Goal: Navigation & Orientation: Find specific page/section

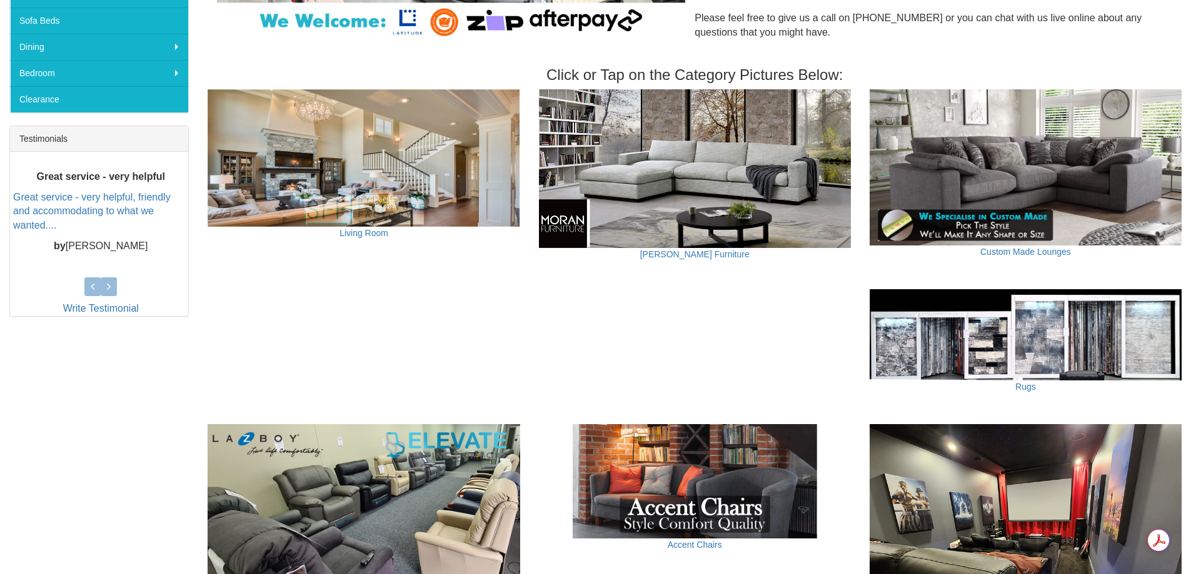
scroll to position [375, 0]
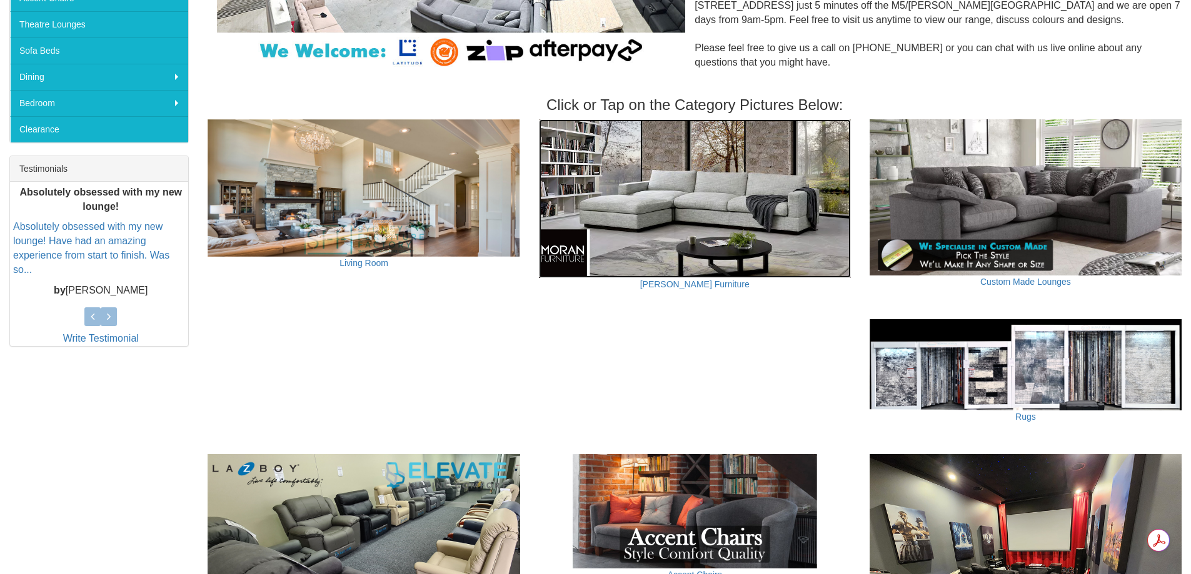
click at [659, 217] on img at bounding box center [695, 198] width 312 height 158
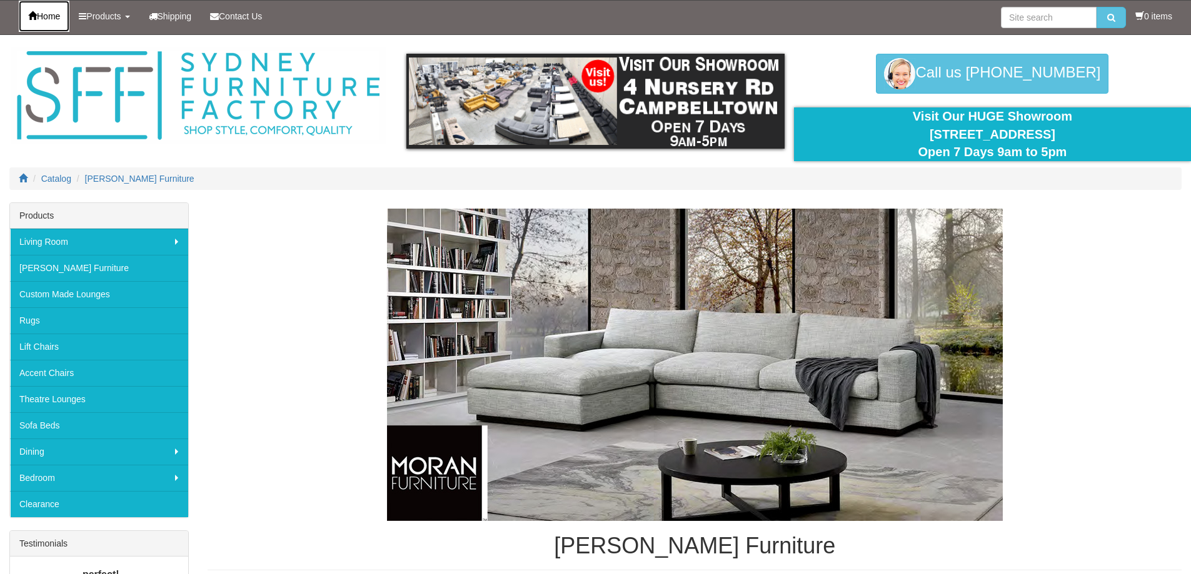
click at [52, 19] on span "Home" at bounding box center [48, 16] width 23 height 10
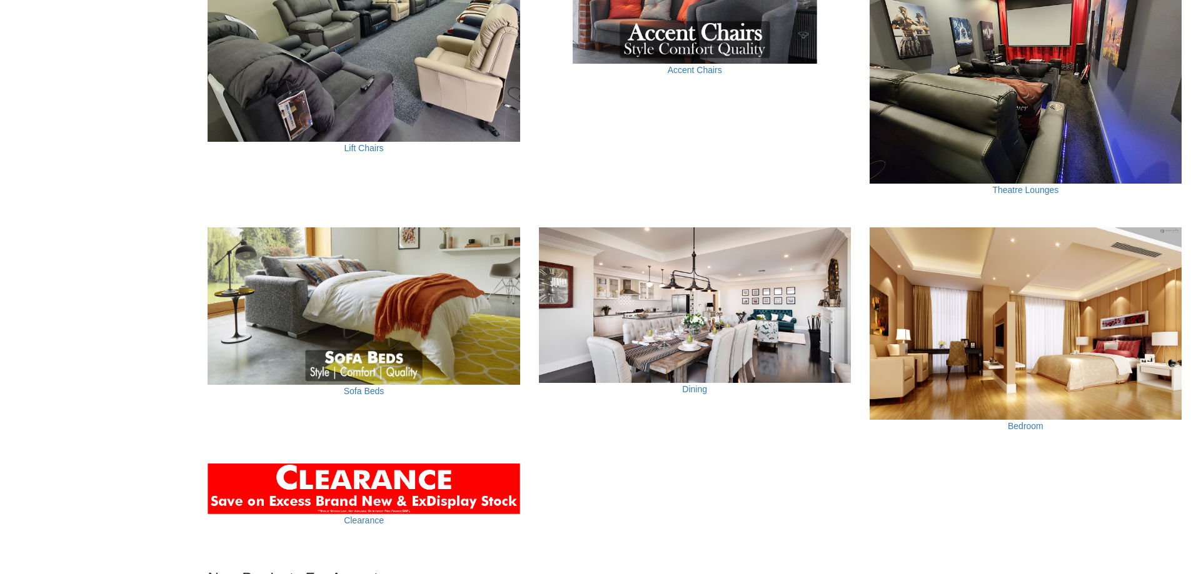
scroll to position [859, 0]
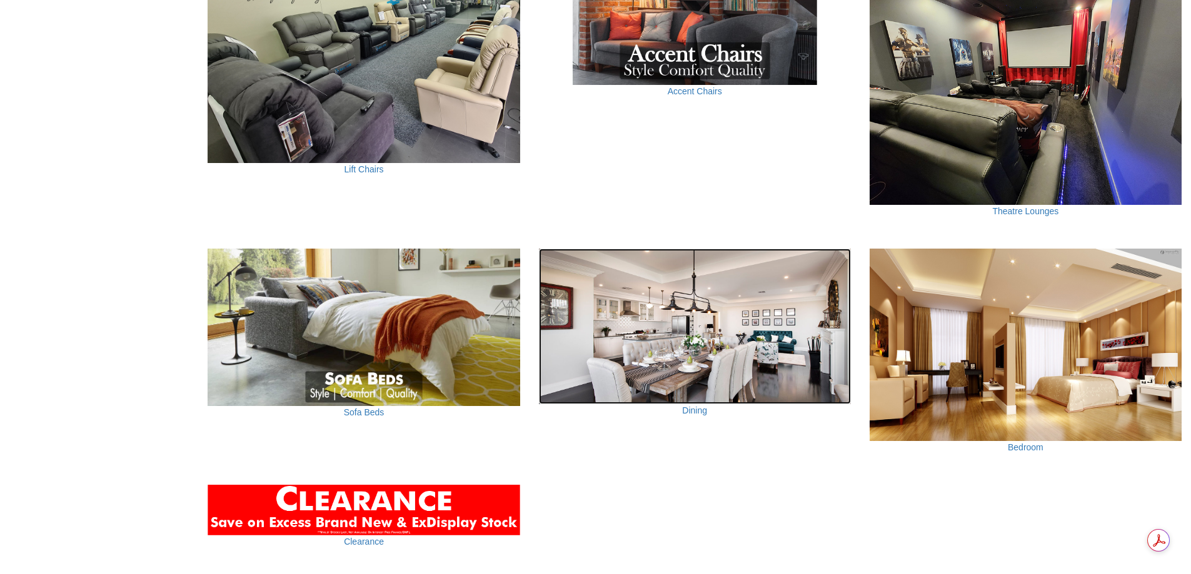
click at [694, 384] on img at bounding box center [695, 327] width 312 height 156
